Goal: Information Seeking & Learning: Stay updated

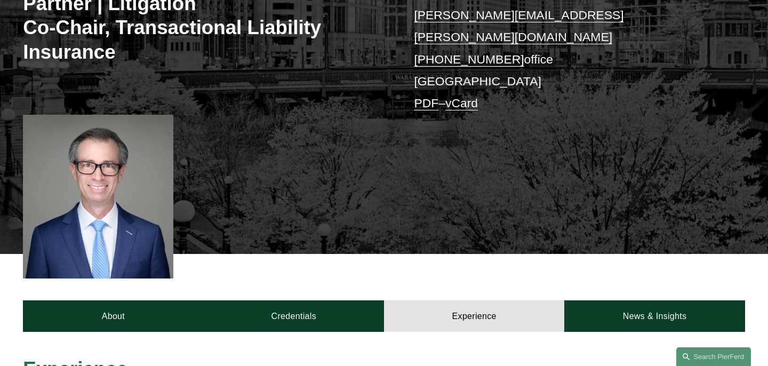
scroll to position [329, 0]
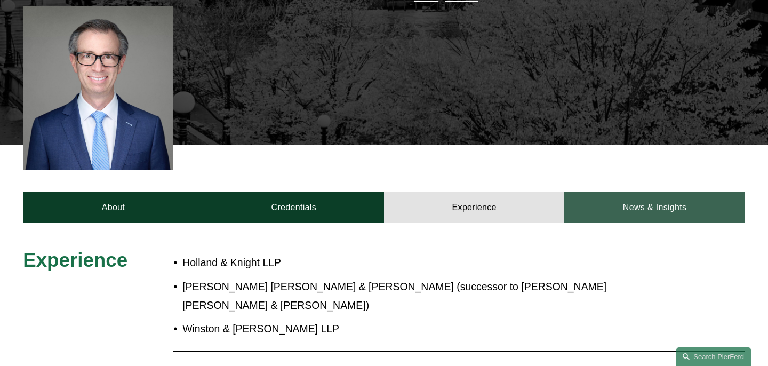
click at [643, 203] on link "News & Insights" at bounding box center [655, 207] width 180 height 31
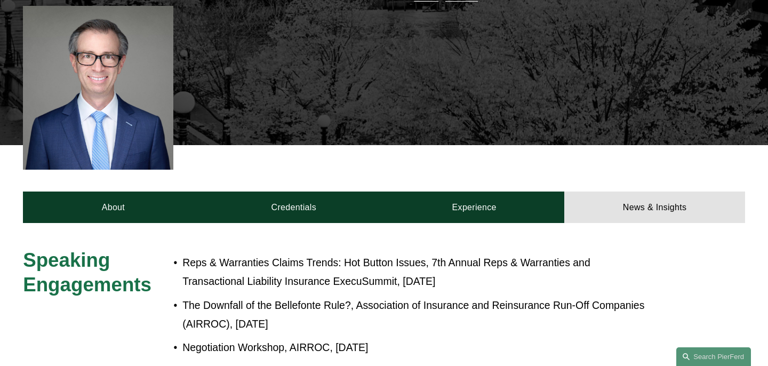
scroll to position [393, 0]
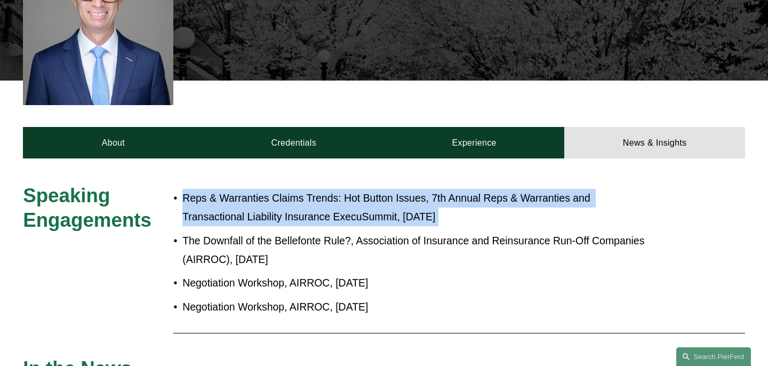
drag, startPoint x: 185, startPoint y: 181, endPoint x: 402, endPoint y: 210, distance: 219.1
click at [402, 210] on ul "Reps & Warranties Claims Trends: Hot Button Issues, 7th Annual Reps & Warrantie…" at bounding box center [413, 253] width 481 height 128
copy p "Reps & Warranties Claims Trends: Hot Button Issues, 7th Annual Reps & Warrantie…"
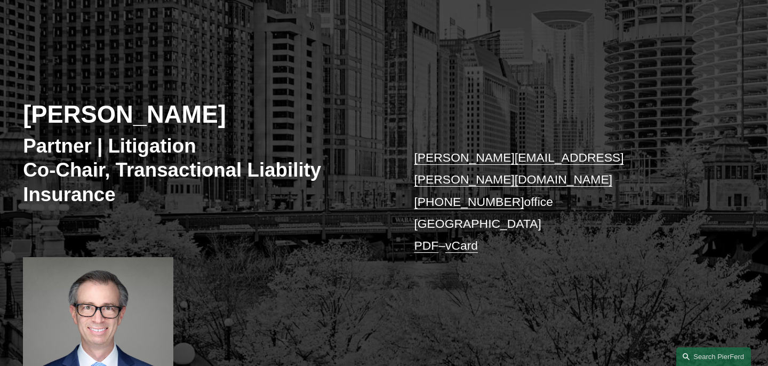
scroll to position [0, 0]
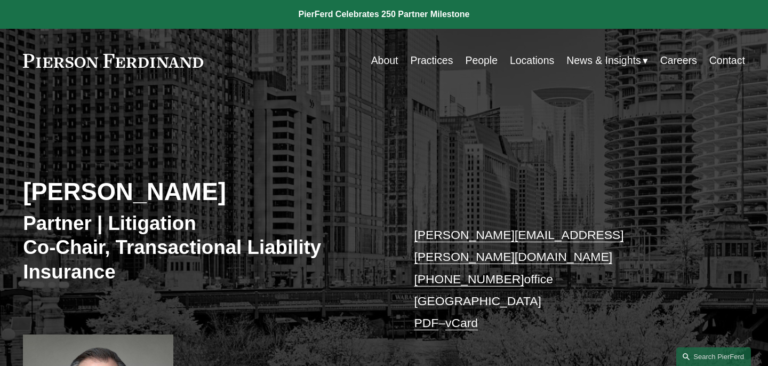
click at [95, 59] on link at bounding box center [113, 61] width 180 height 14
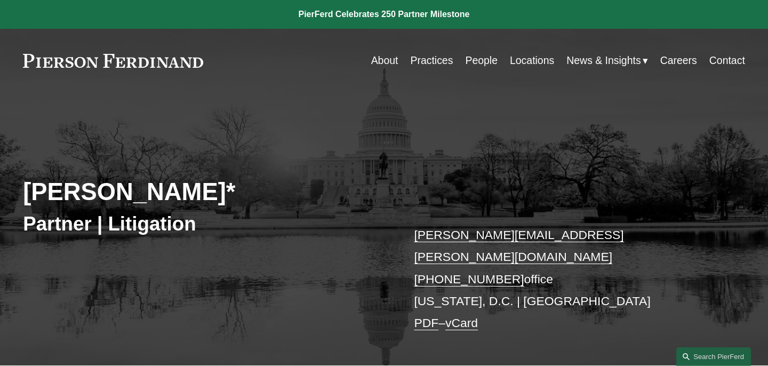
scroll to position [330, 0]
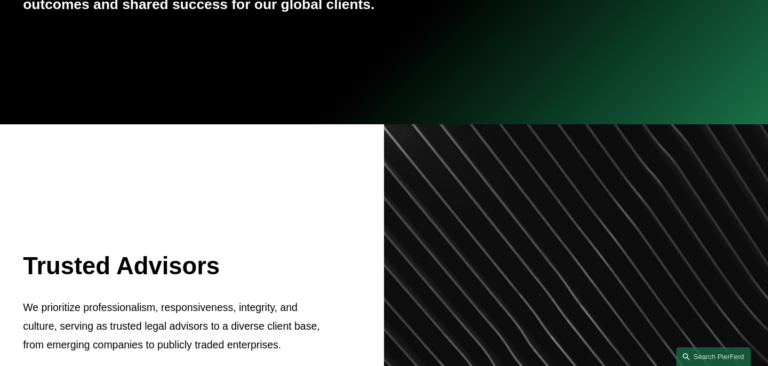
scroll to position [245, 0]
